Goal: Transaction & Acquisition: Purchase product/service

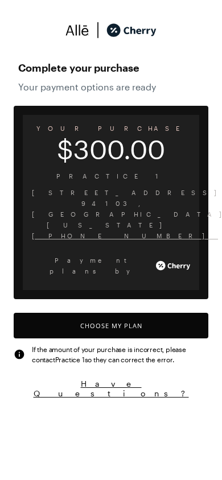
click at [109, 313] on button "Choose My Plan" at bounding box center [111, 326] width 194 height 26
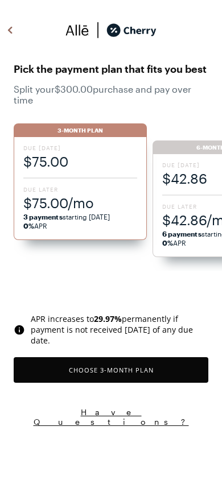
click at [128, 367] on button "Choose 3 -Month Plan" at bounding box center [111, 370] width 194 height 26
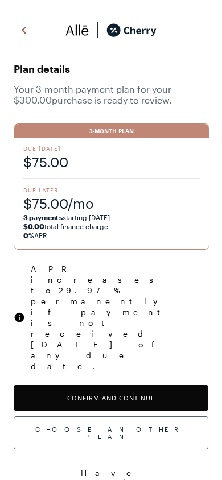
click at [77, 385] on button "Confirm and Continue" at bounding box center [111, 398] width 194 height 26
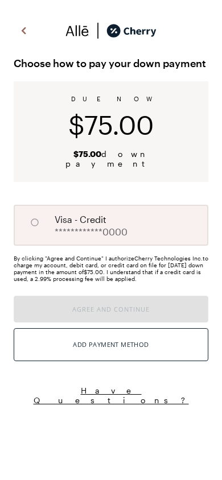
click at [61, 213] on span "visa - credit" at bounding box center [81, 220] width 52 height 14
radio input "true"
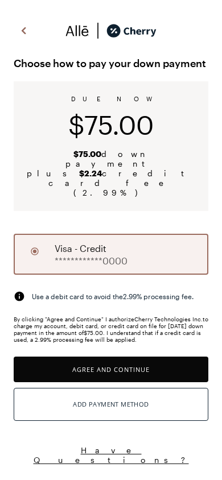
click at [64, 356] on button "Agree and Continue" at bounding box center [111, 369] width 194 height 26
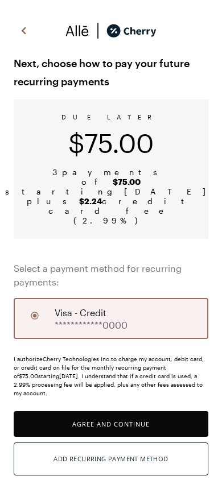
click at [94, 411] on button "Agree and Continue" at bounding box center [111, 424] width 194 height 26
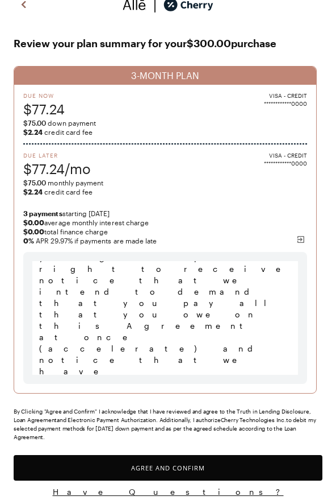
scroll to position [10204, 0]
